Goal: Task Accomplishment & Management: Manage account settings

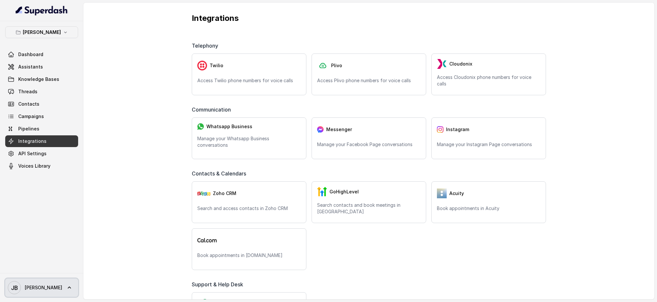
click at [32, 286] on span "[PERSON_NAME]" at bounding box center [43, 287] width 37 height 7
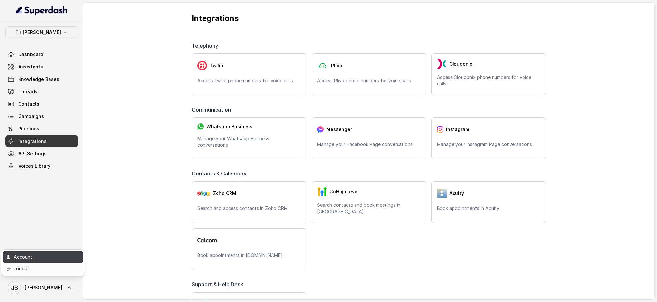
click at [35, 256] on div "Account" at bounding box center [41, 257] width 55 height 8
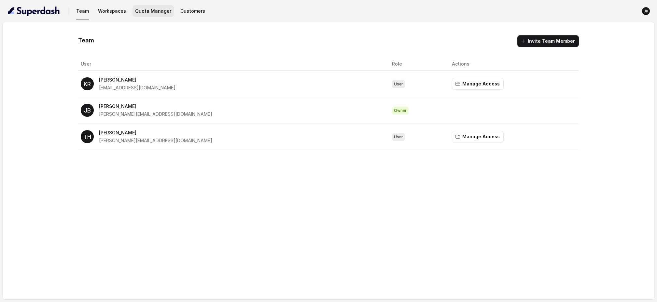
click at [153, 11] on button "Quota Manager" at bounding box center [153, 11] width 41 height 12
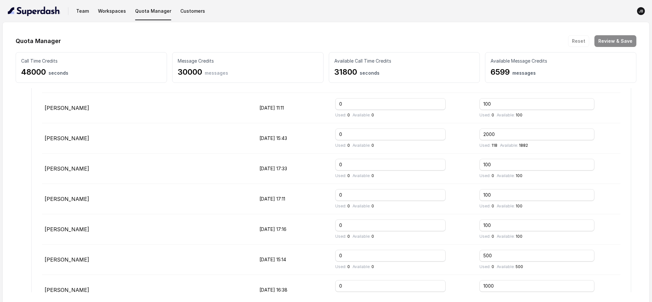
scroll to position [202, 0]
drag, startPoint x: 503, startPoint y: 135, endPoint x: 480, endPoint y: 135, distance: 22.8
click at [480, 135] on td "2000 Used: 118 Available: 1882" at bounding box center [548, 139] width 146 height 30
type input "4000"
click at [617, 41] on button "Review & Save" at bounding box center [616, 41] width 42 height 12
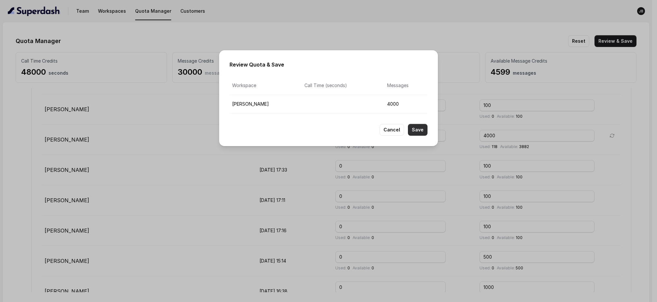
click at [422, 130] on button "Save" at bounding box center [418, 130] width 20 height 12
